Goal: Task Accomplishment & Management: Manage account settings

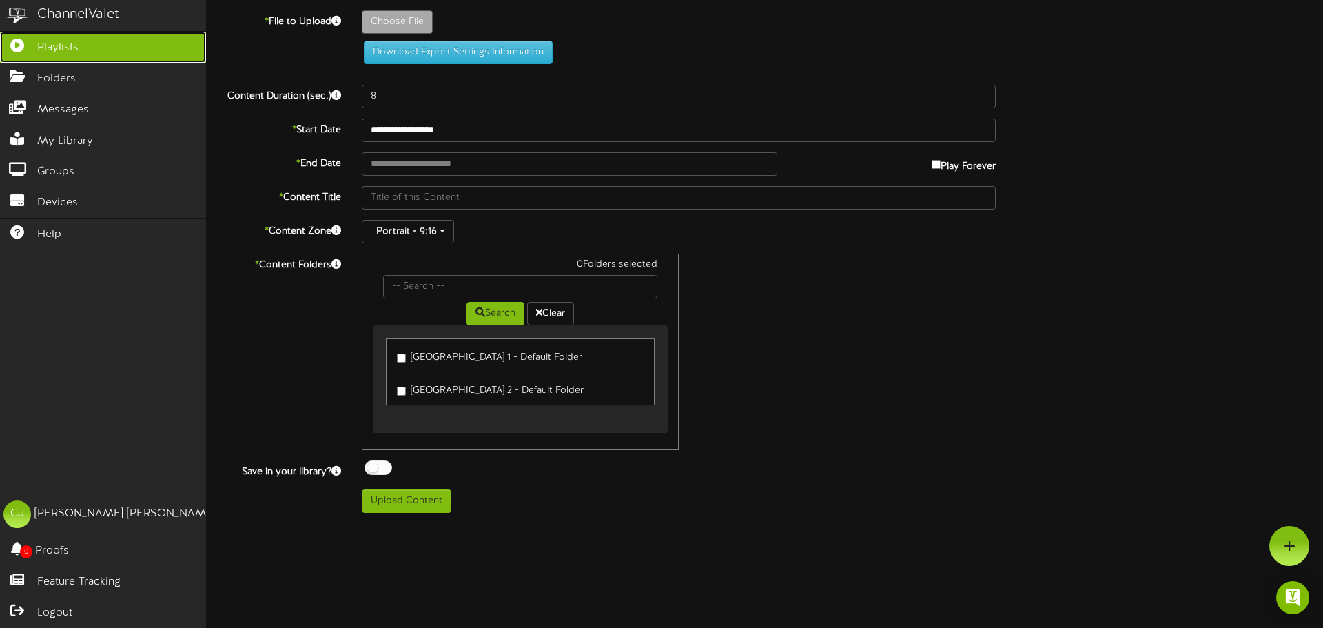
click at [18, 48] on icon at bounding box center [17, 44] width 34 height 10
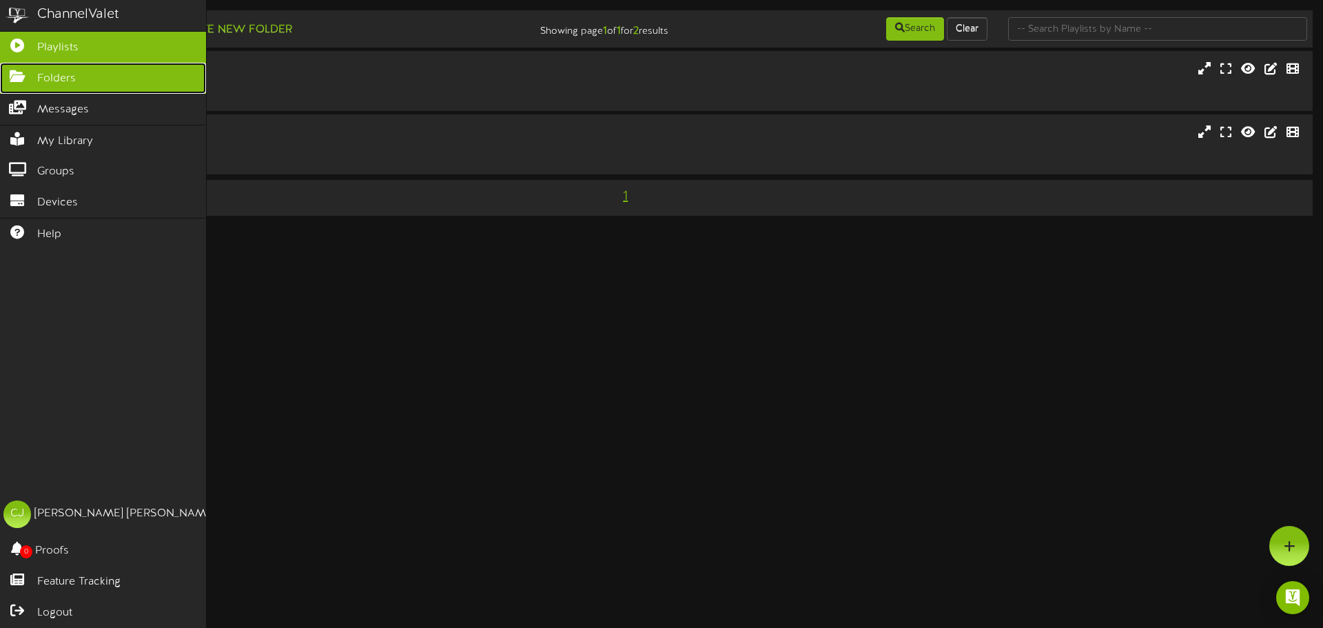
click at [48, 78] on span "Folders" at bounding box center [56, 79] width 39 height 16
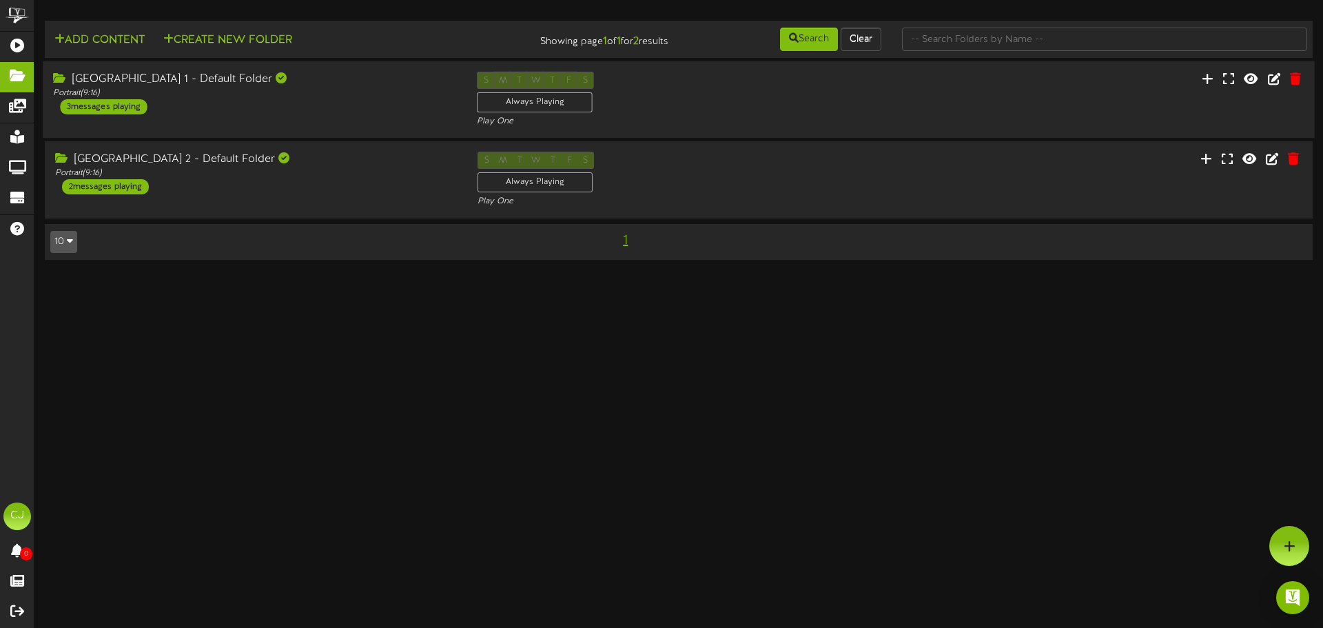
click at [214, 109] on div "Ocala Civic Theatre 1 - Default Folder Portrait ( 9:16 ) 3 messages playing" at bounding box center [255, 93] width 424 height 43
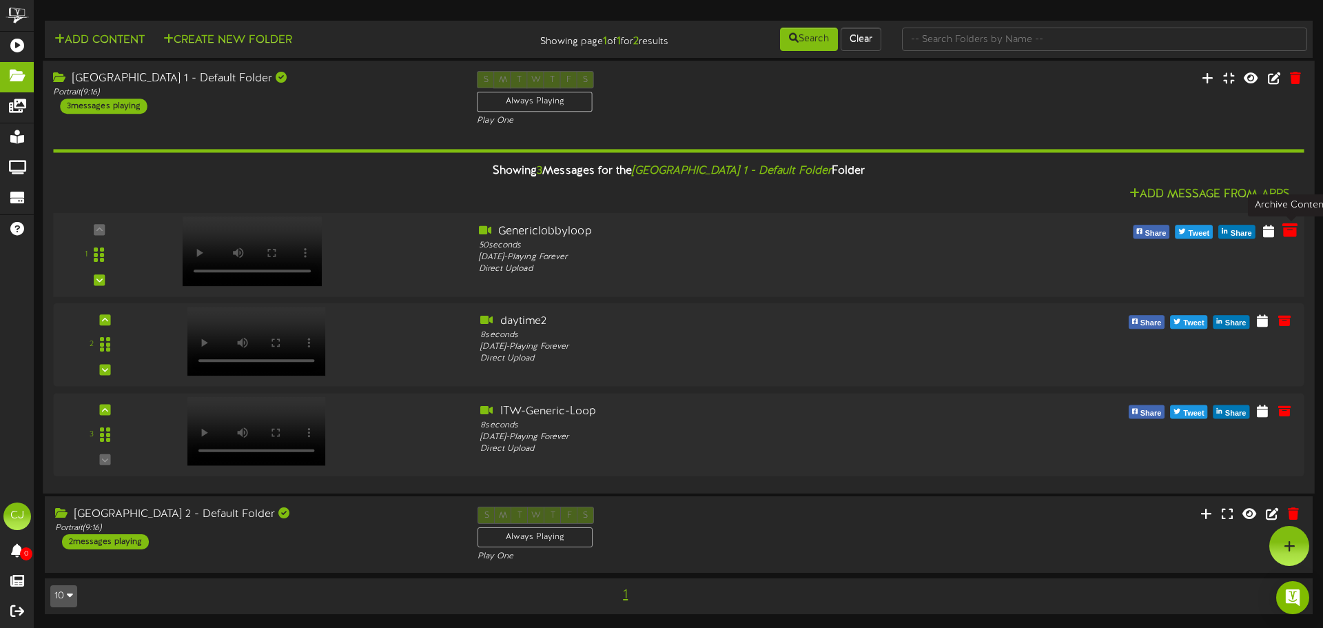
click at [1290, 236] on icon at bounding box center [1289, 230] width 15 height 15
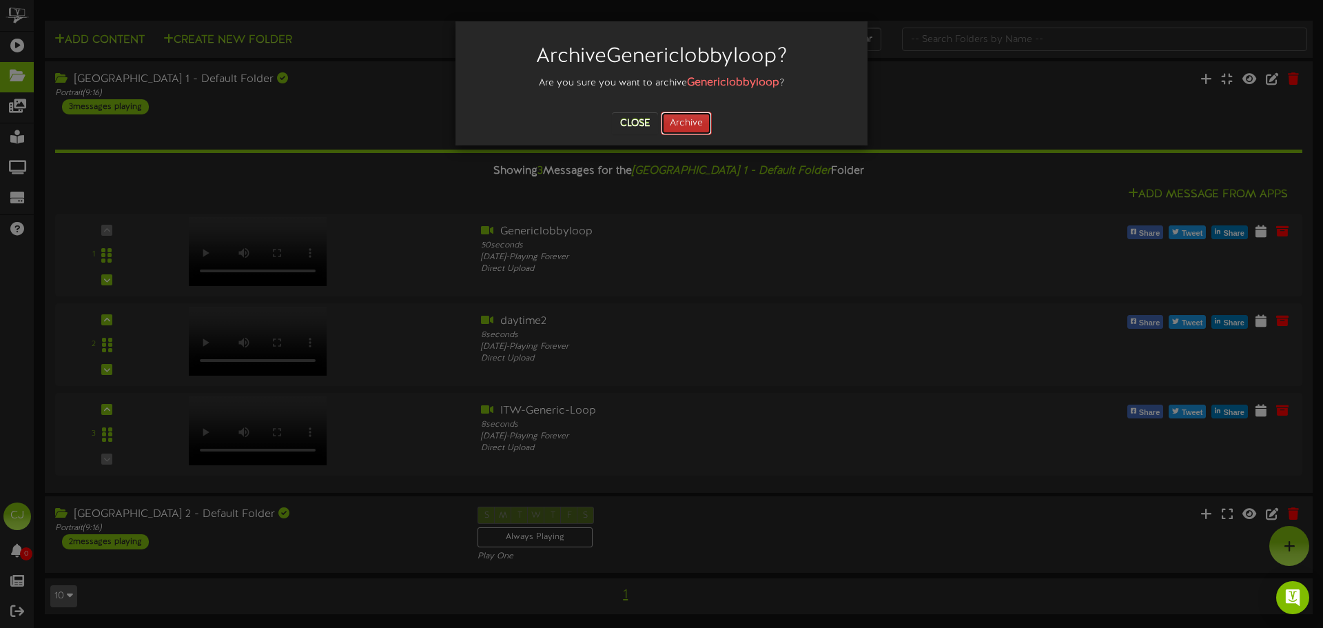
click at [694, 130] on button "Archive" at bounding box center [686, 123] width 51 height 23
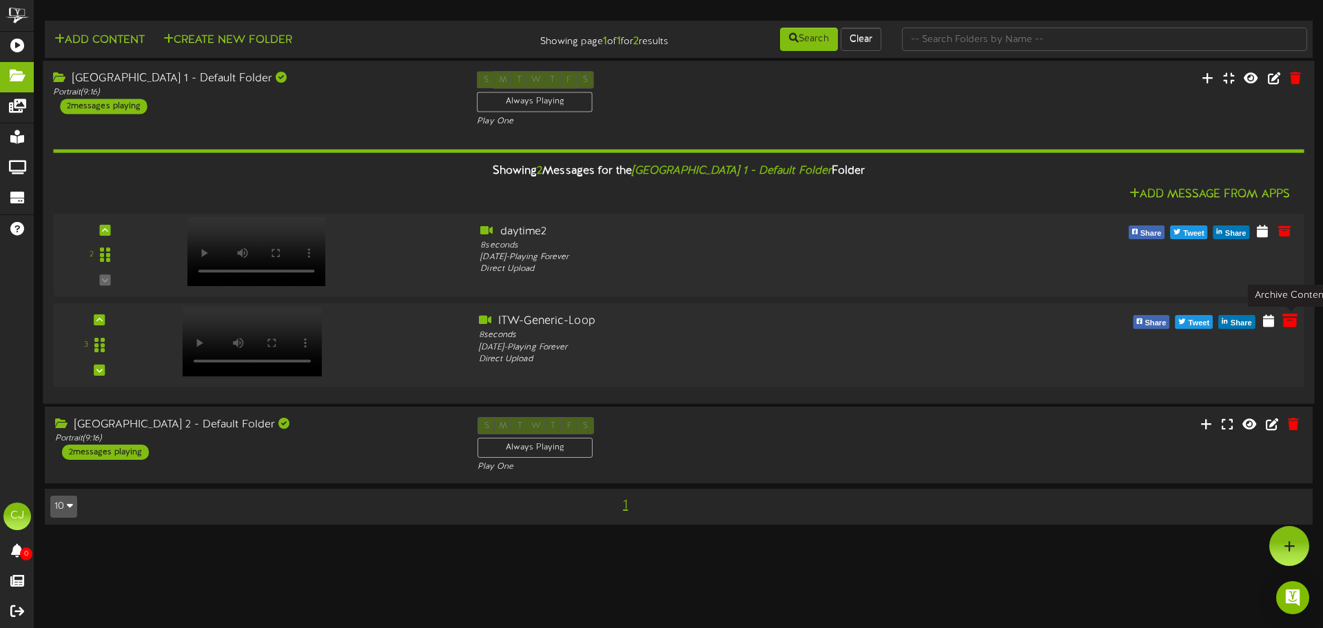
click at [1289, 323] on icon at bounding box center [1289, 319] width 15 height 15
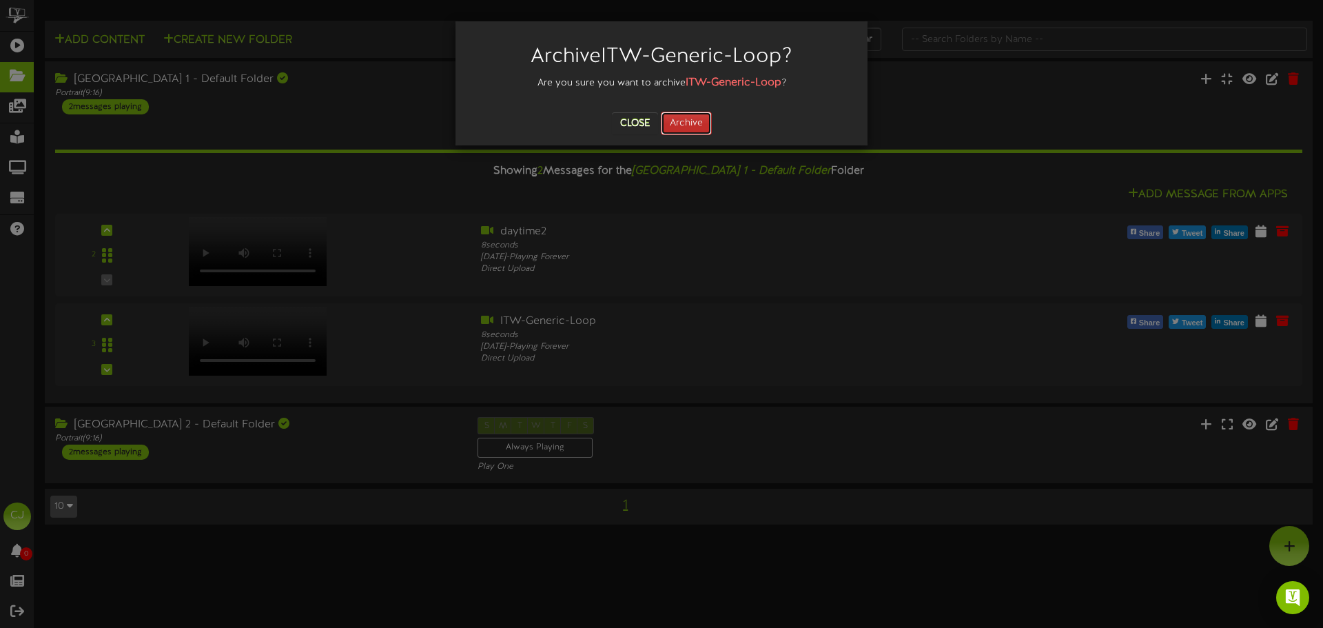
click at [684, 121] on button "Archive" at bounding box center [686, 123] width 51 height 23
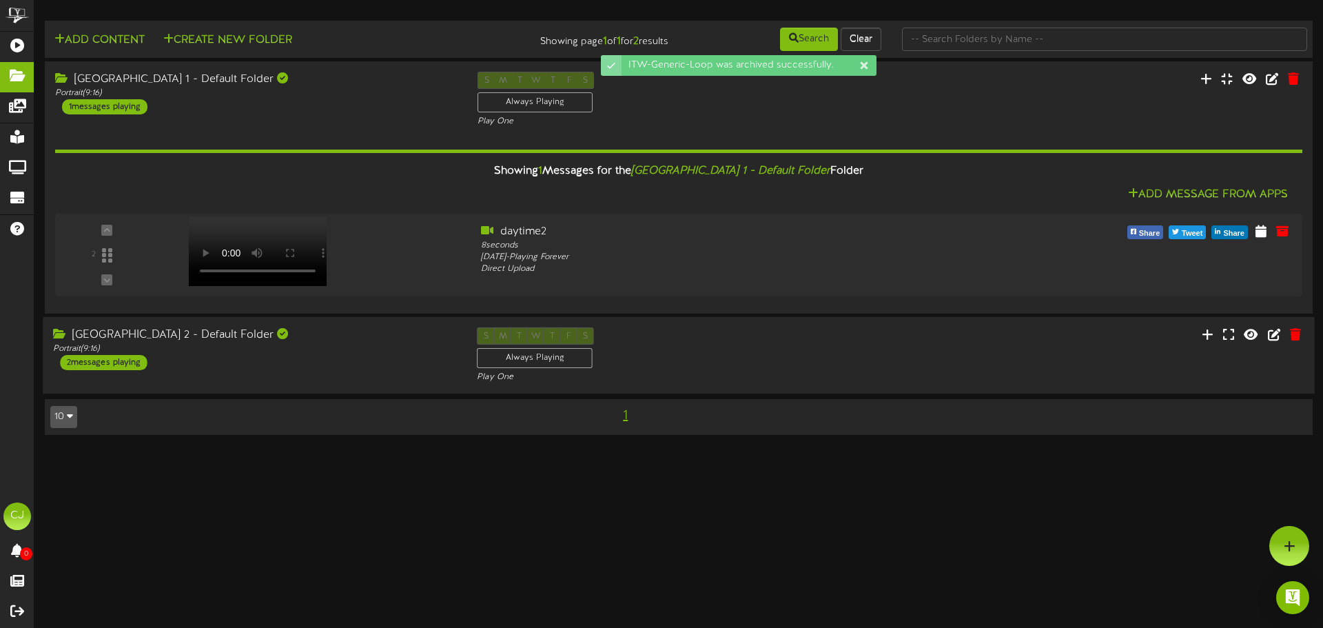
click at [169, 367] on div "Ocala Civic Theatre 2 - Default Folder Portrait ( 9:16 ) 2 messages playing" at bounding box center [255, 348] width 424 height 43
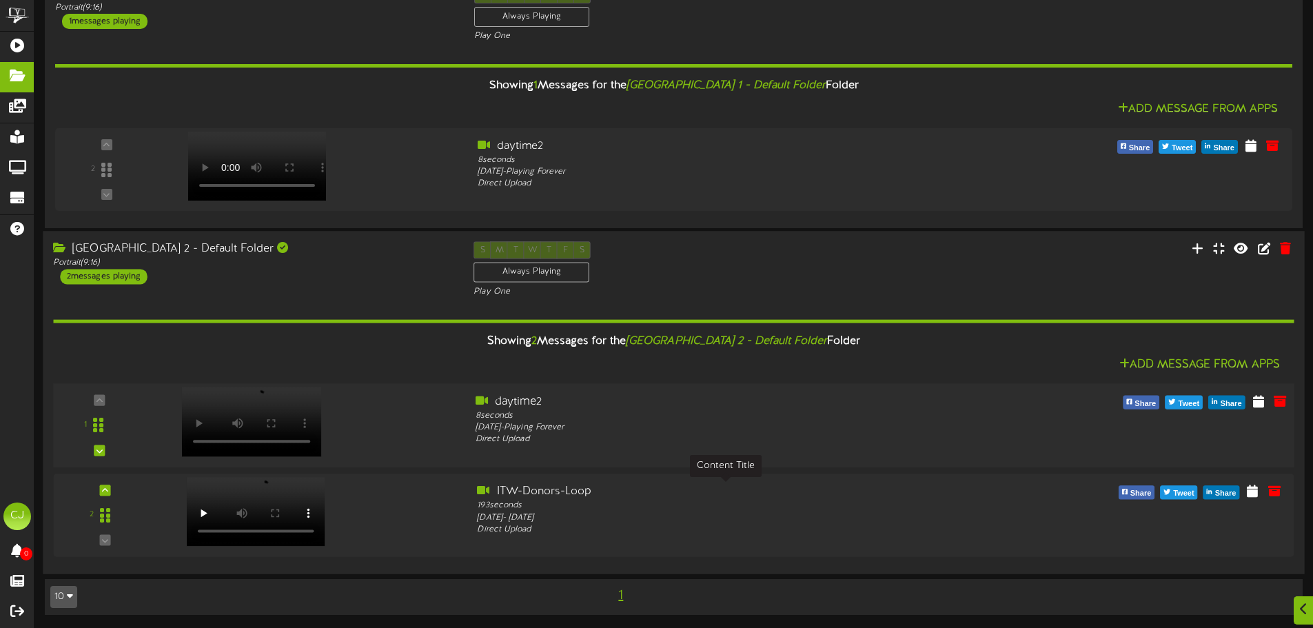
scroll to position [86, 0]
click at [351, 413] on div at bounding box center [309, 417] width 314 height 49
